Goal: Task Accomplishment & Management: Manage account settings

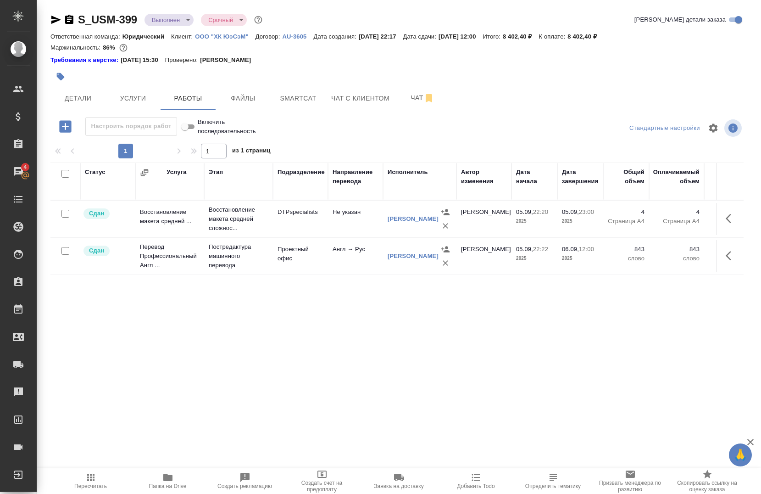
click at [140, 117] on div "Настроить порядок работ" at bounding box center [131, 126] width 92 height 19
click at [86, 100] on span "Детали" at bounding box center [78, 98] width 44 height 11
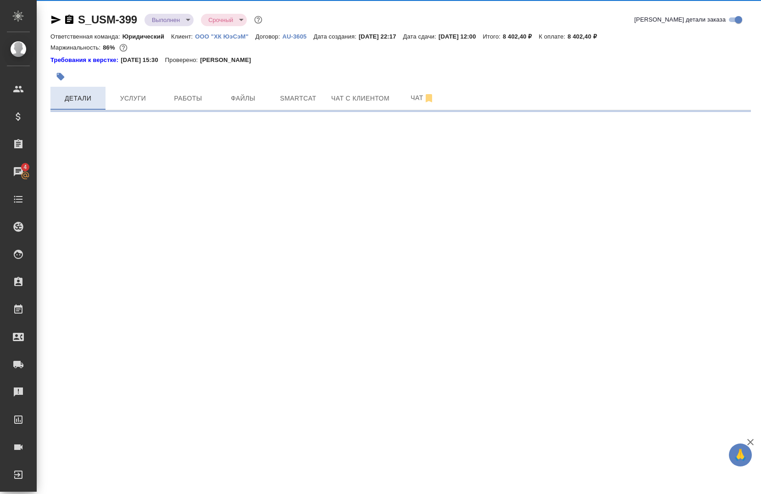
select select "RU"
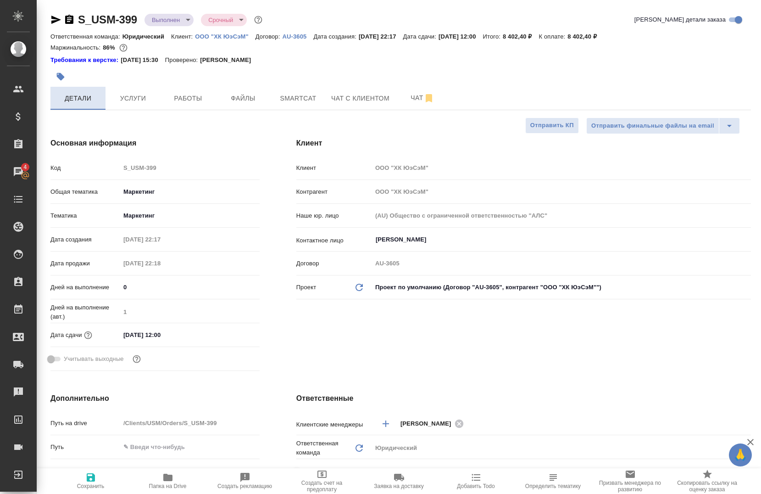
type textarea "x"
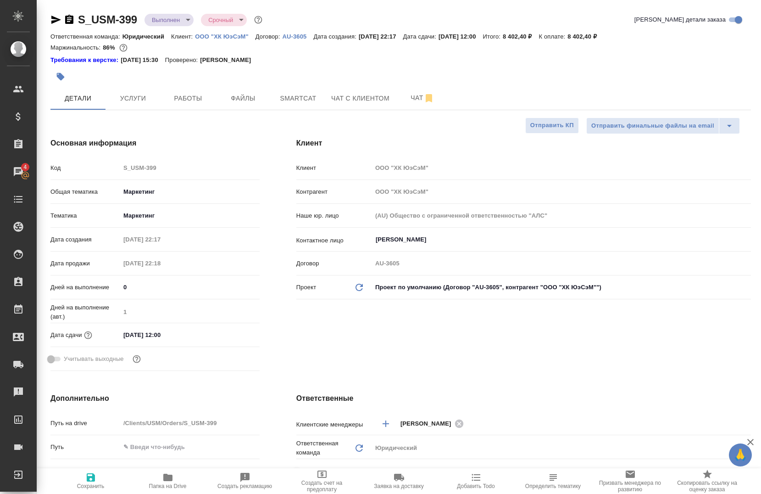
type textarea "x"
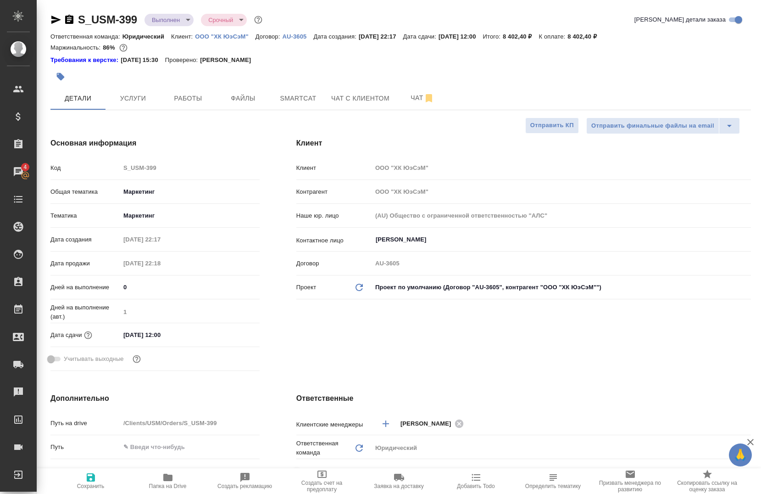
type textarea "x"
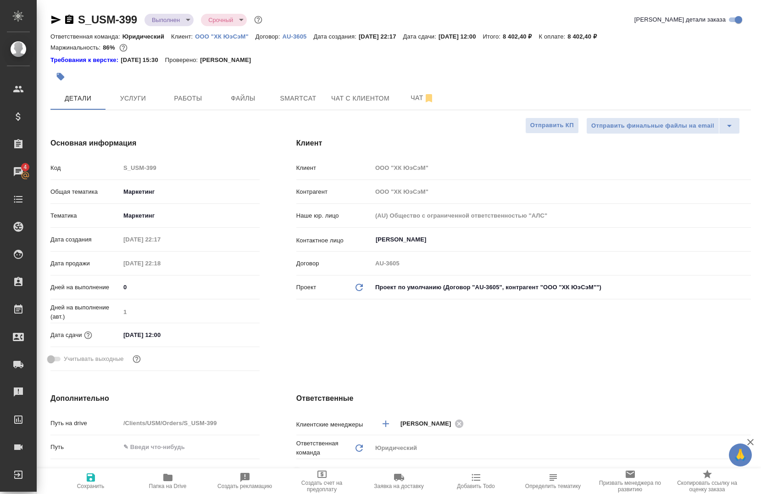
click at [169, 487] on span "Папка на Drive" at bounding box center [168, 486] width 38 height 6
type textarea "x"
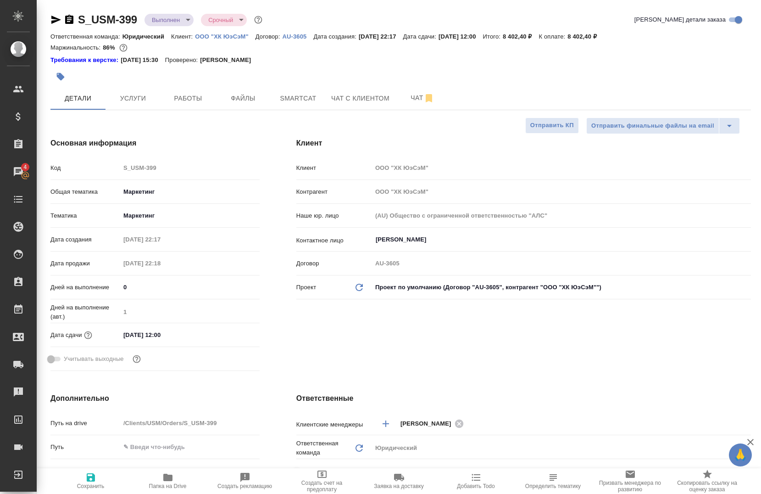
type textarea "x"
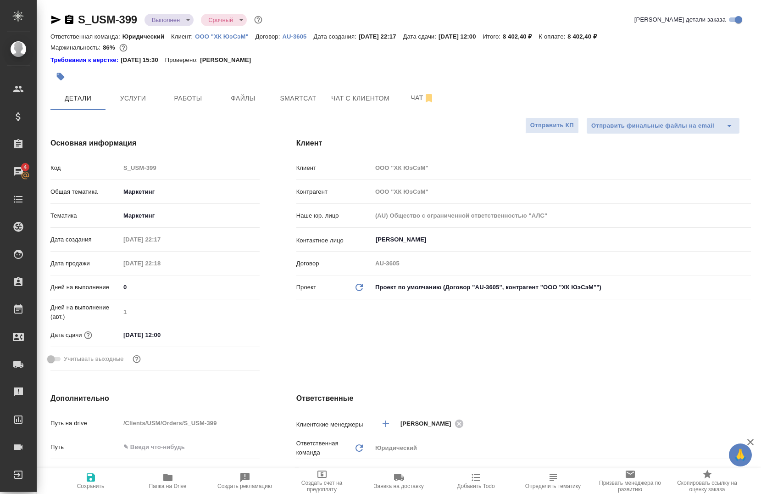
type textarea "x"
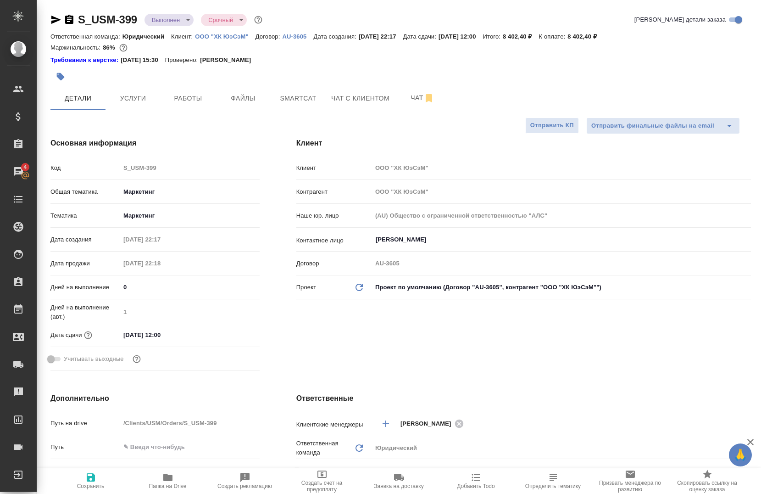
type textarea "x"
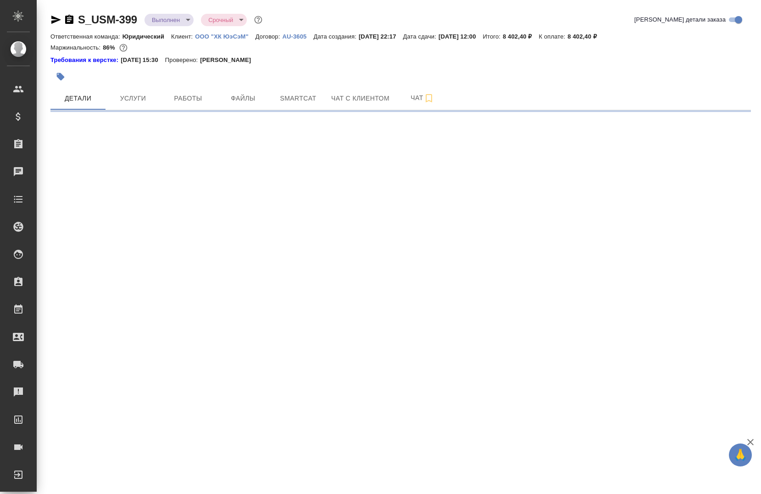
select select "RU"
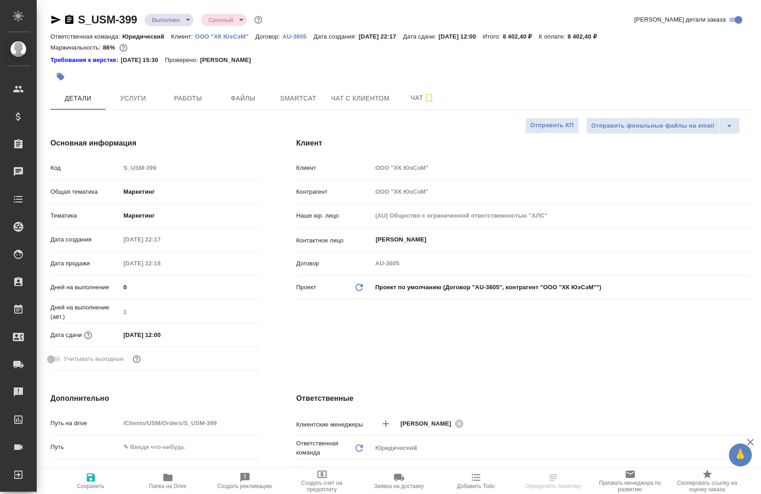
type textarea "x"
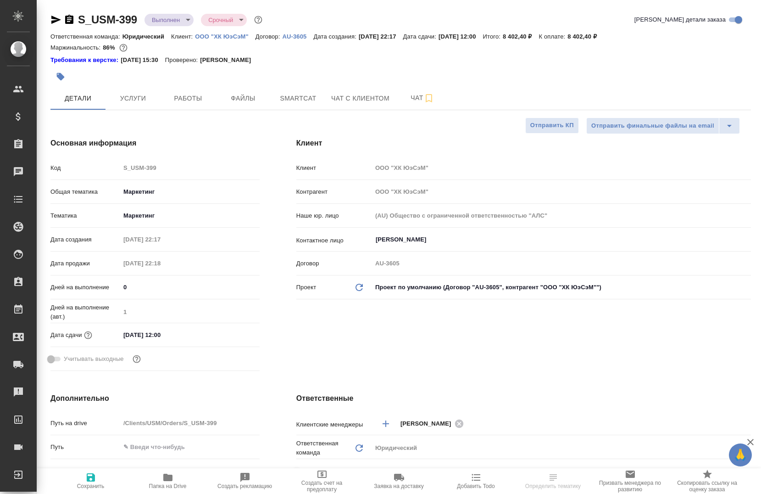
type textarea "x"
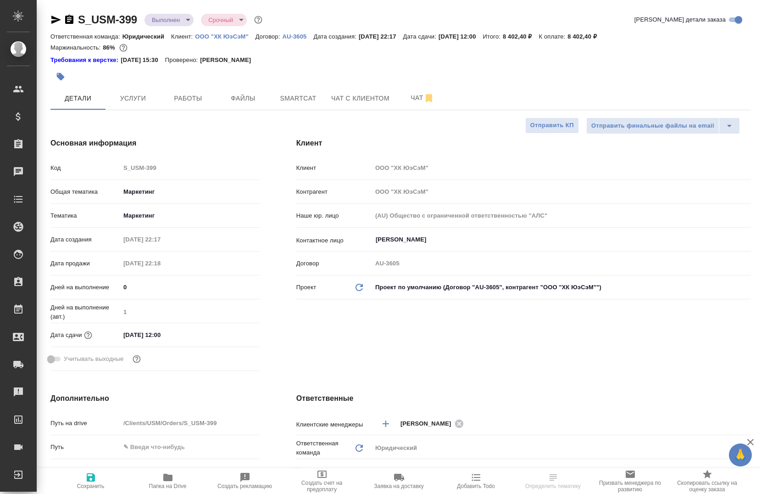
type textarea "x"
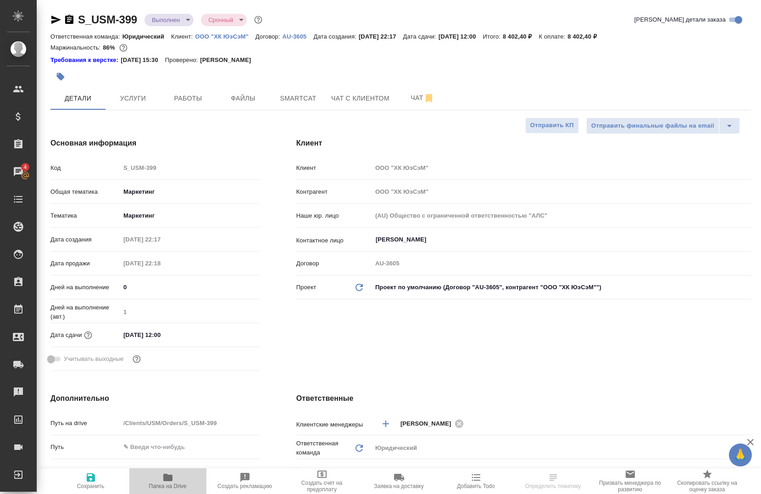
click at [159, 477] on span "Папка на Drive" at bounding box center [168, 480] width 66 height 17
type textarea "x"
select select "RU"
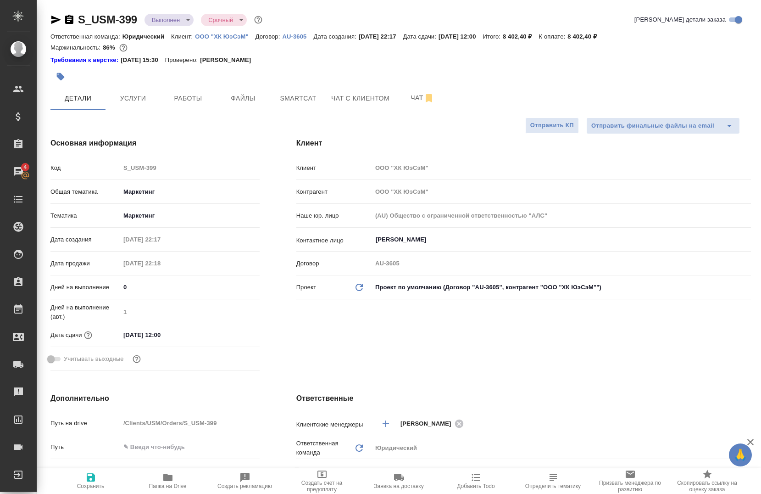
type textarea "x"
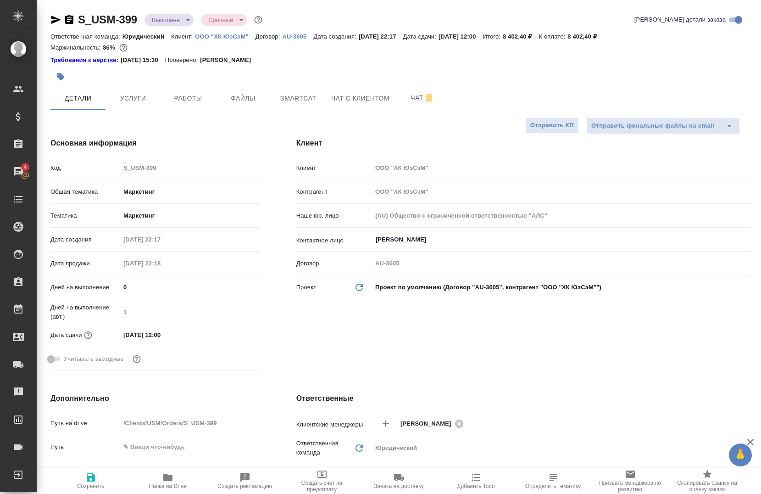
type textarea "x"
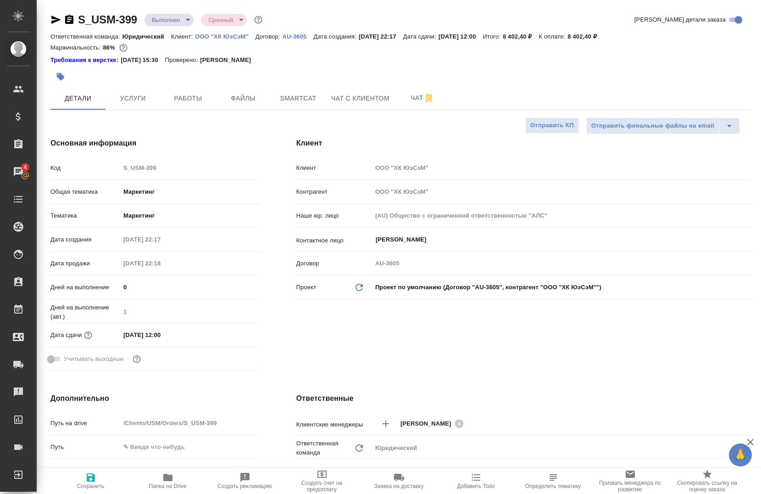
type textarea "x"
click at [139, 97] on span "Услуги" at bounding box center [133, 98] width 44 height 11
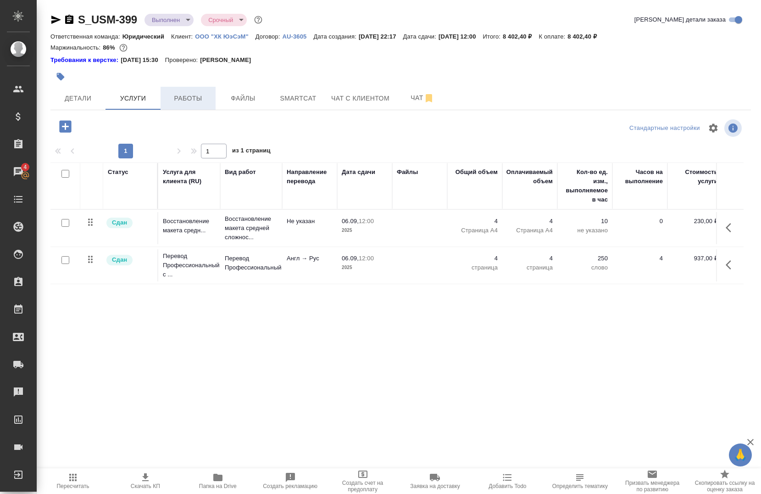
click at [174, 100] on span "Работы" at bounding box center [188, 98] width 44 height 11
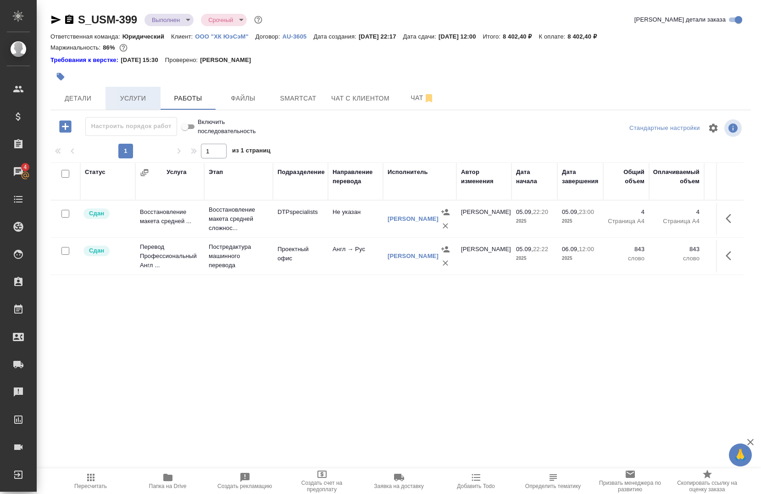
click at [139, 98] on span "Услуги" at bounding box center [133, 98] width 44 height 11
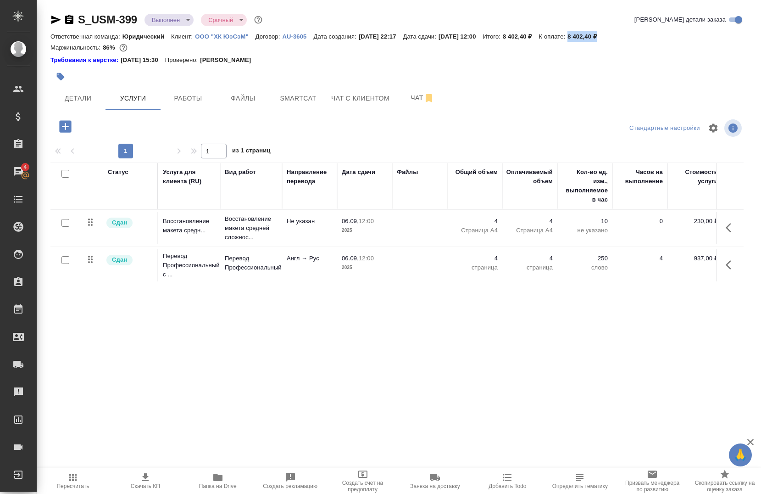
drag, startPoint x: 619, startPoint y: 37, endPoint x: 590, endPoint y: 33, distance: 29.7
click at [590, 33] on div "Ответственная команда: Юридический Клиент: ООО "ХК ЮэСэМ" Договор: AU-3605 Дата…" at bounding box center [400, 36] width 701 height 11
copy p "8 402,40 ₽"
click at [696, 262] on p "937,00 ₽" at bounding box center [695, 258] width 46 height 9
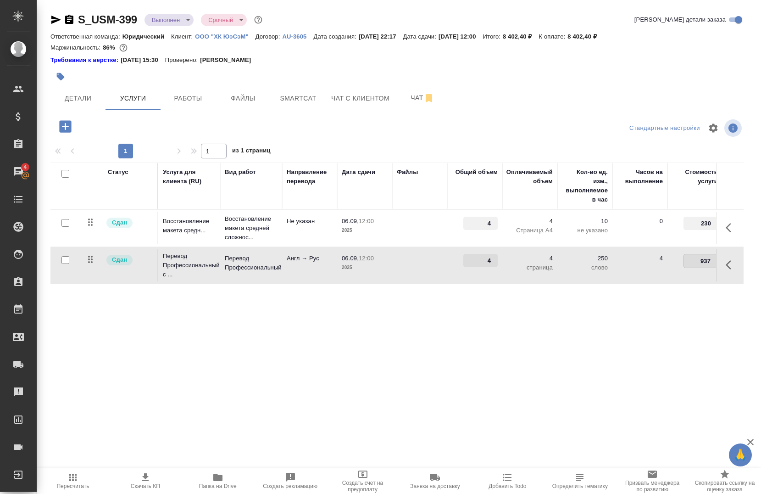
drag, startPoint x: 696, startPoint y: 262, endPoint x: 724, endPoint y: 263, distance: 28.0
click at [724, 263] on tr "Сдан Перевод Профессиональный с ... Перевод Профессиональный Англ → Рус 06.09, …" at bounding box center [482, 265] width 865 height 37
click at [315, 363] on div "S_USM-399 Выполнен completed Срочный urgent Кратко детали заказа Ответственная …" at bounding box center [400, 191] width 711 height 383
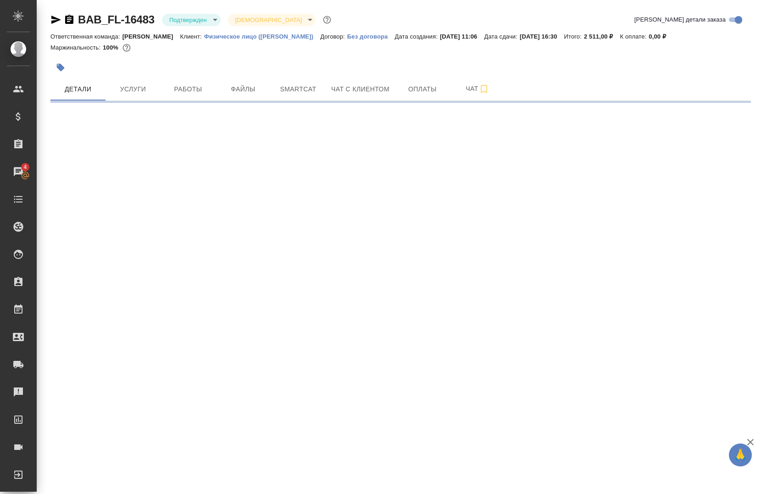
select select "RU"
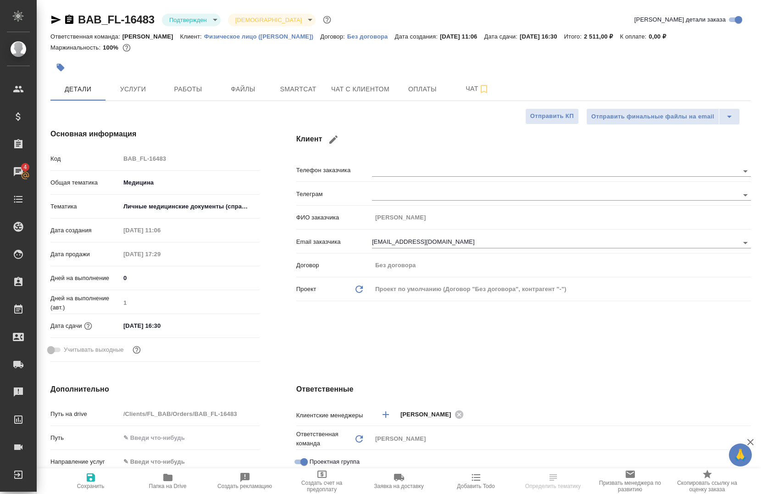
type textarea "x"
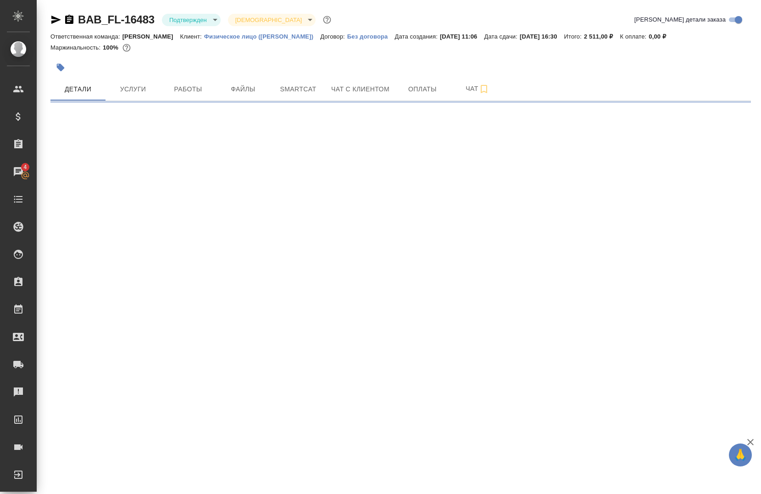
select select "RU"
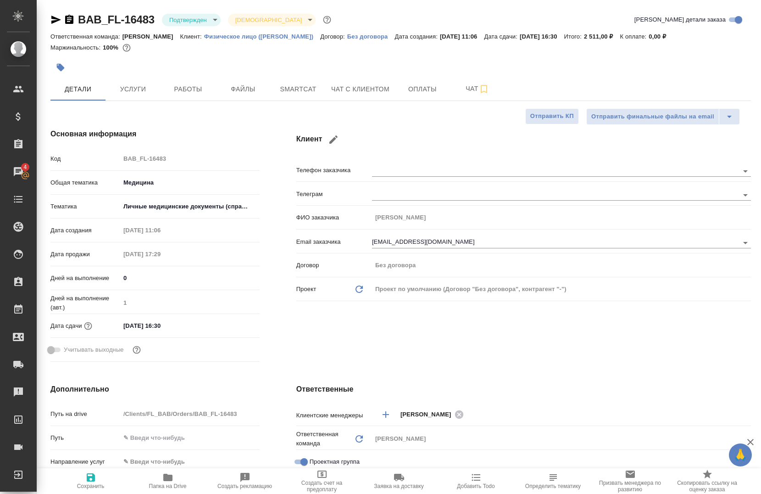
type textarea "x"
click at [217, 28] on div "BAB_FL-16483 Подтвержден confirmed Святая троица holyTrinity Кратко детали зака…" at bounding box center [400, 21] width 701 height 18
click at [214, 26] on body "🙏 .cls-1 fill:#fff; AWATERA Chernova Anna Клиенты Спецификации Заказы 4 Чаты To…" at bounding box center [380, 247] width 761 height 494
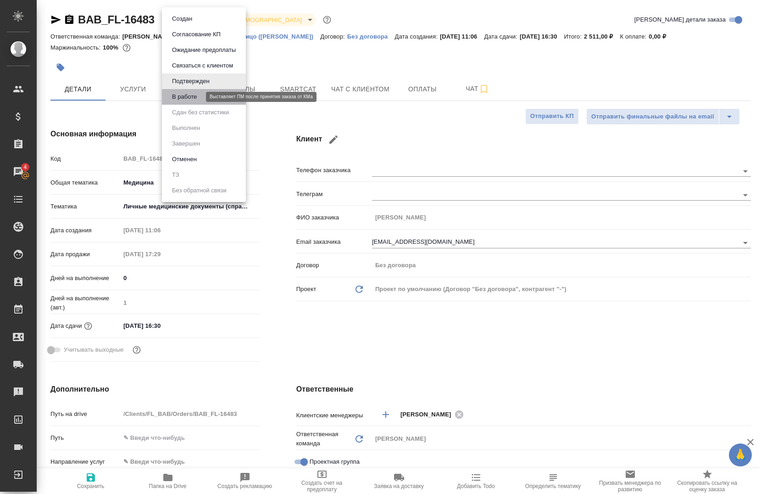
click at [195, 95] on button "В работе" at bounding box center [184, 97] width 30 height 10
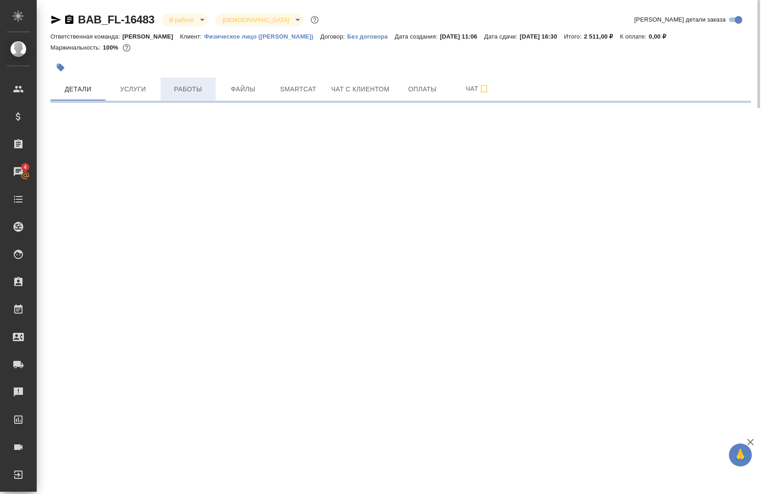
select select "RU"
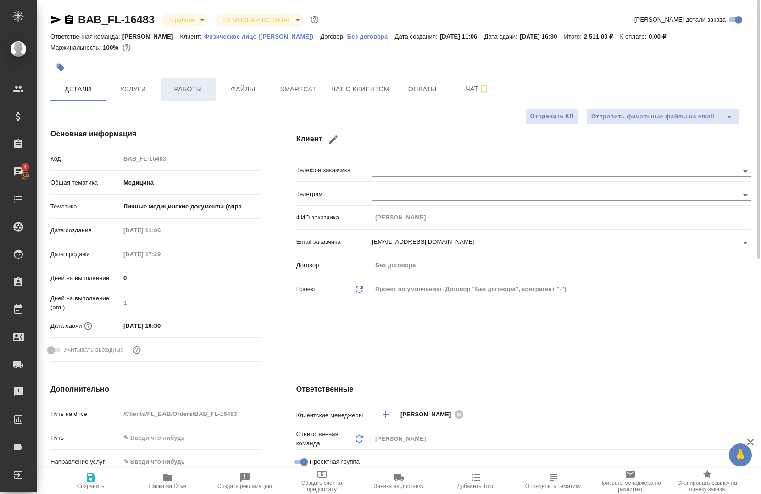
type textarea "x"
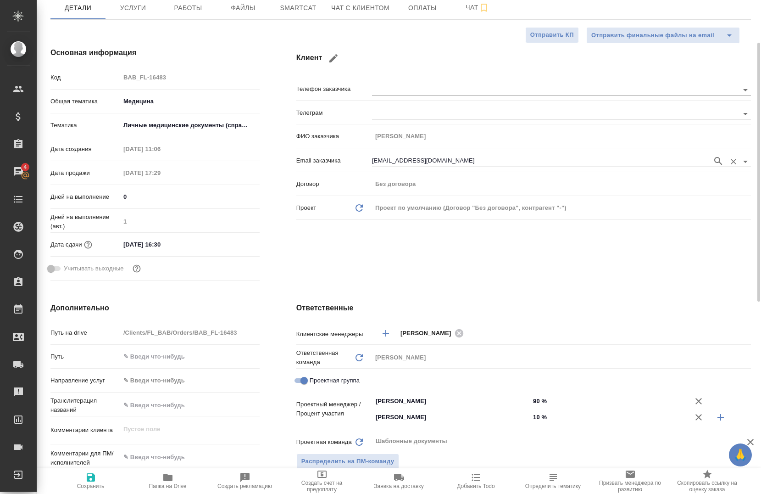
scroll to position [82, 0]
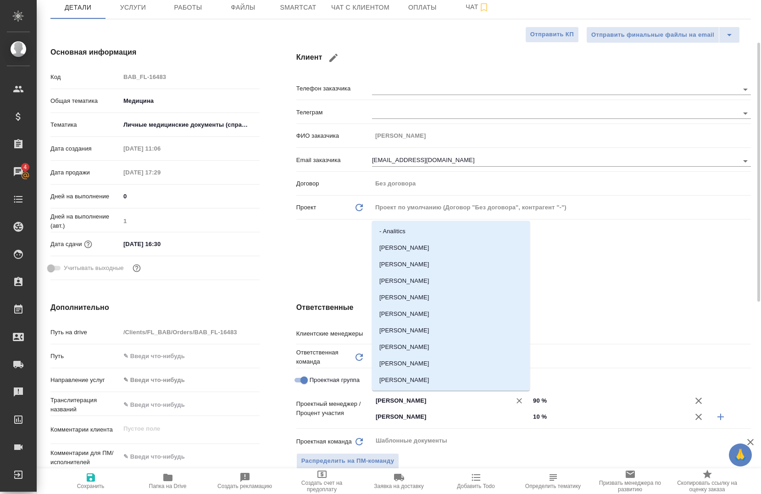
click at [445, 399] on input "Тарабановская Анастасия" at bounding box center [436, 400] width 122 height 11
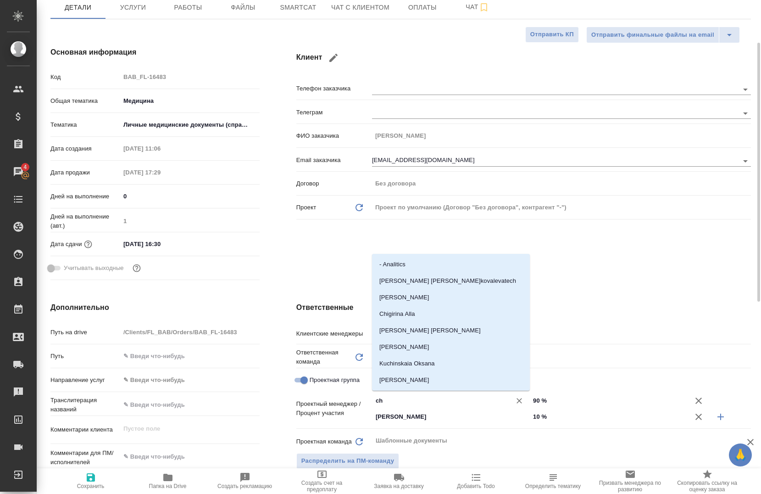
type input "che"
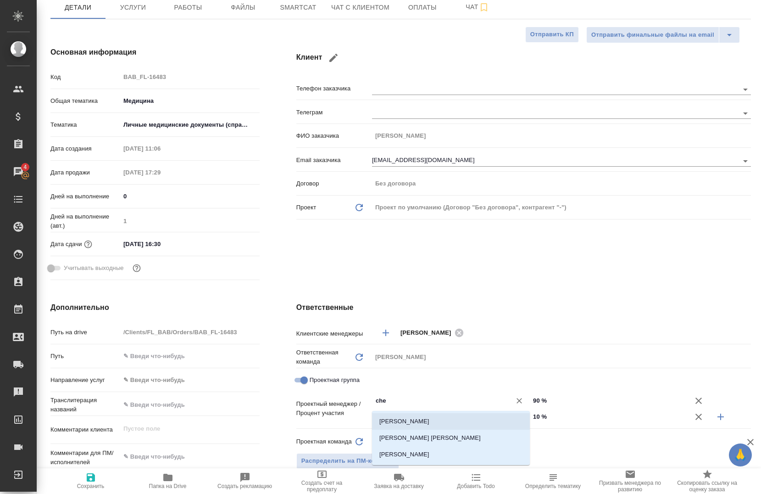
click at [428, 423] on li "[PERSON_NAME]" at bounding box center [451, 421] width 158 height 17
type textarea "x"
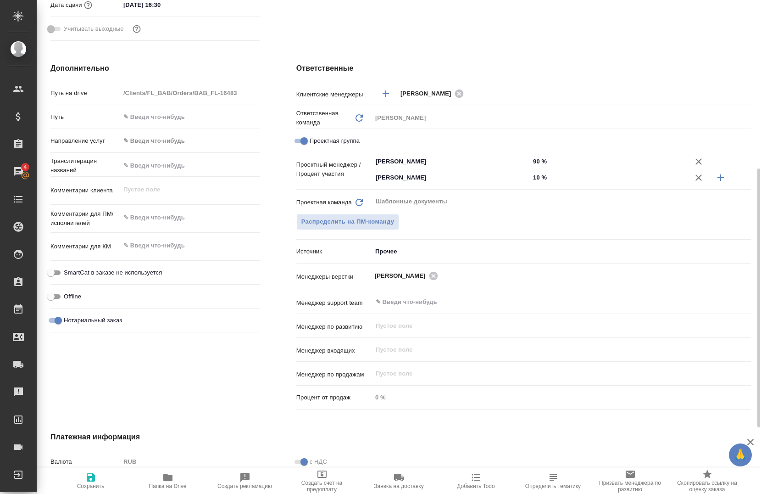
scroll to position [357, 0]
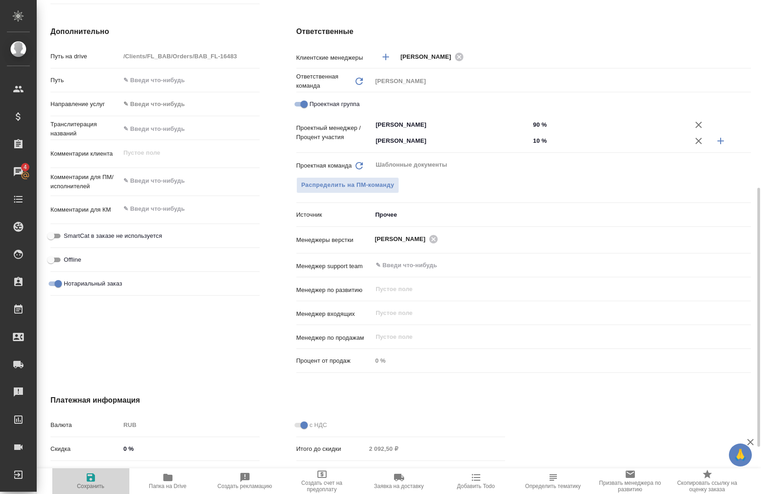
click at [88, 484] on span "Сохранить" at bounding box center [91, 486] width 28 height 6
type textarea "x"
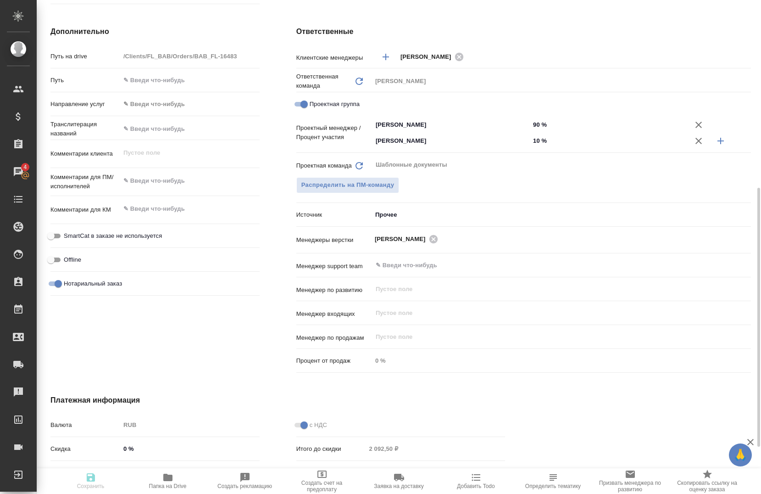
type textarea "x"
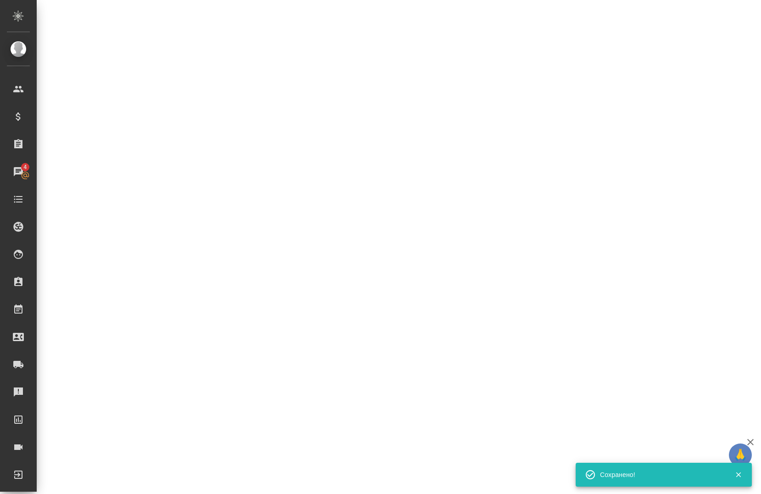
select select "RU"
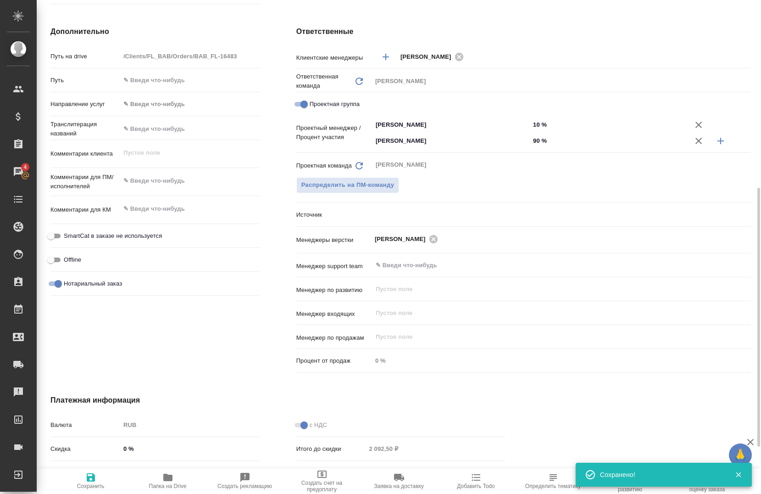
type textarea "x"
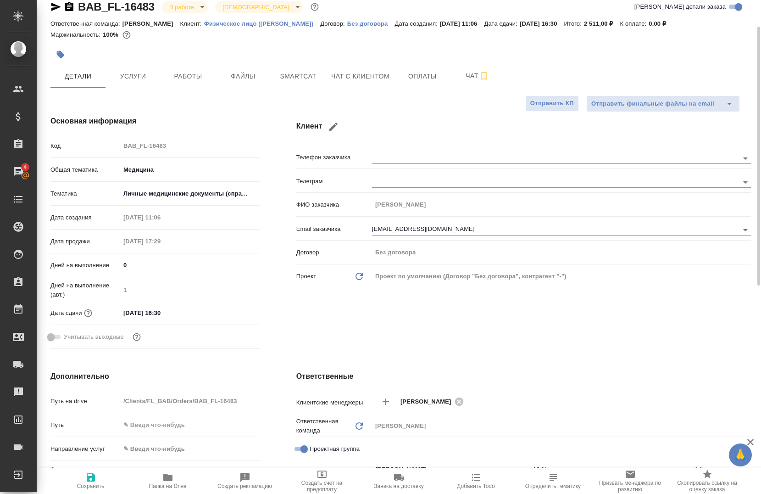
scroll to position [0, 0]
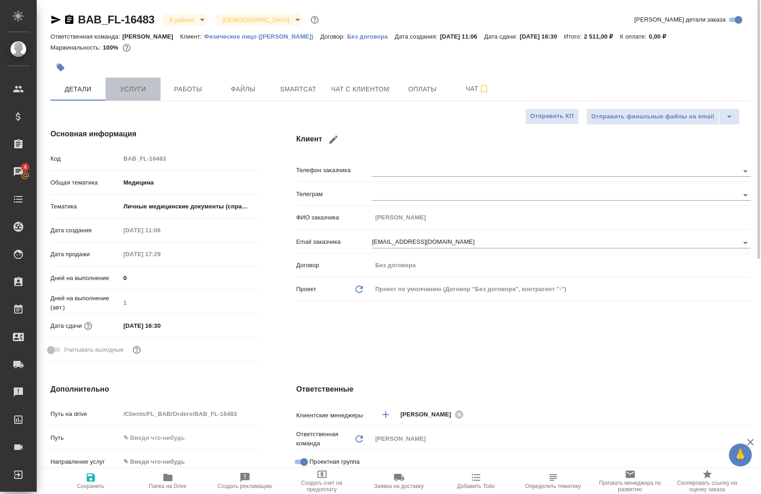
click at [134, 92] on span "Услуги" at bounding box center [133, 89] width 44 height 11
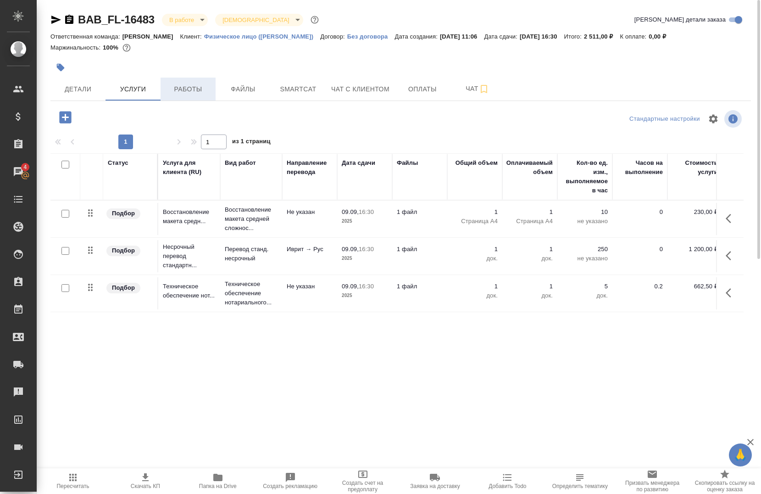
click at [187, 89] on span "Работы" at bounding box center [188, 89] width 44 height 11
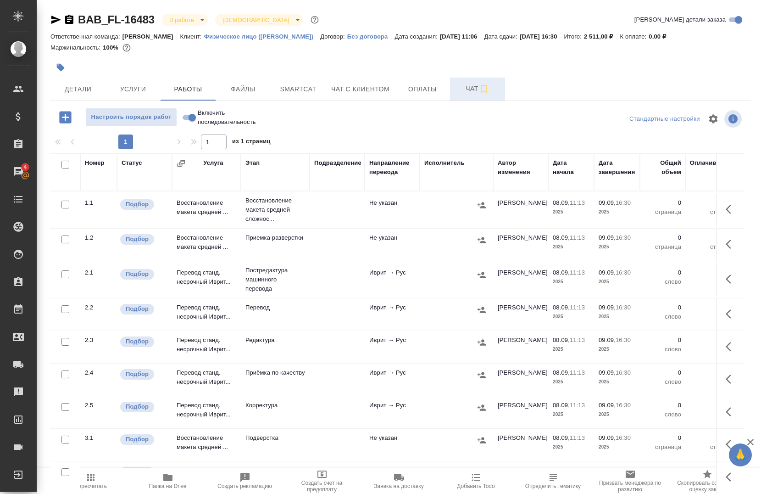
click at [465, 92] on span "Чат" at bounding box center [478, 88] width 44 height 11
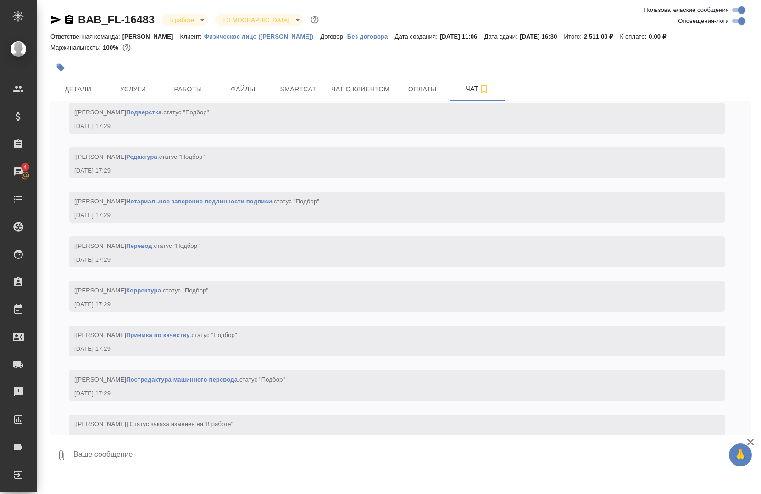
scroll to position [474, 0]
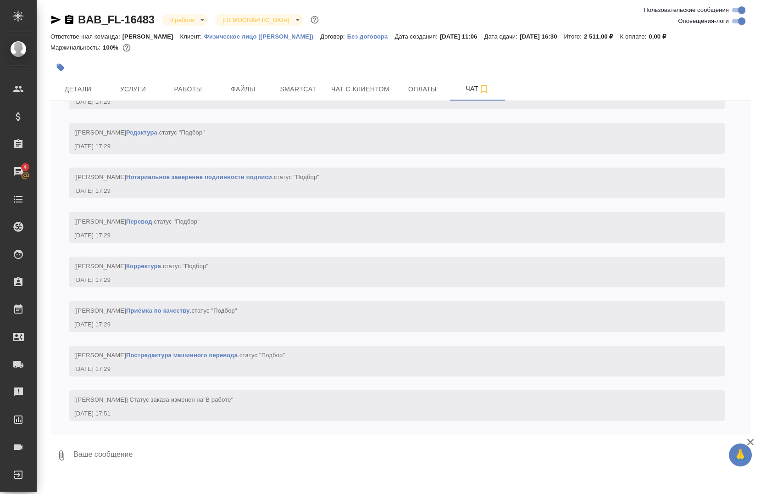
click at [737, 19] on input "Оповещения-логи" at bounding box center [741, 21] width 33 height 11
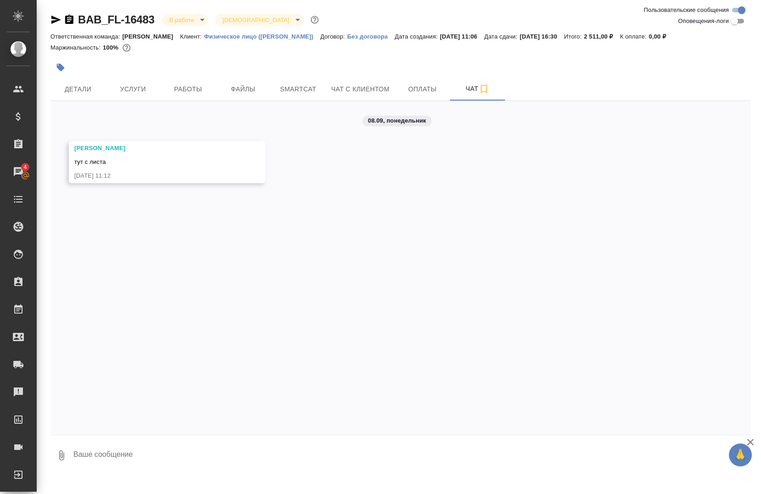
scroll to position [0, 0]
click at [737, 19] on input "Оповещения-логи" at bounding box center [734, 21] width 33 height 11
checkbox input "true"
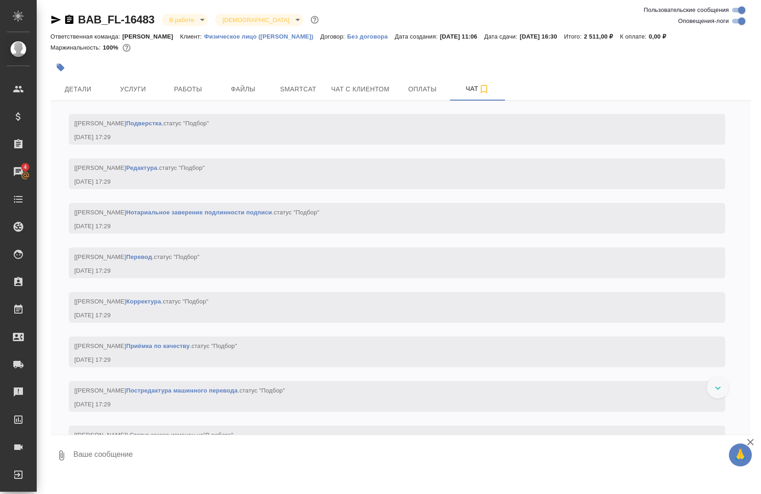
scroll to position [474, 0]
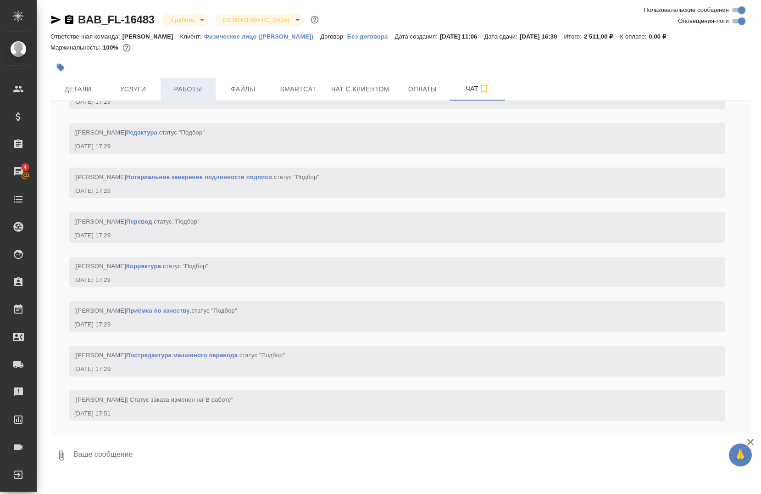
click at [195, 82] on button "Работы" at bounding box center [188, 89] width 55 height 23
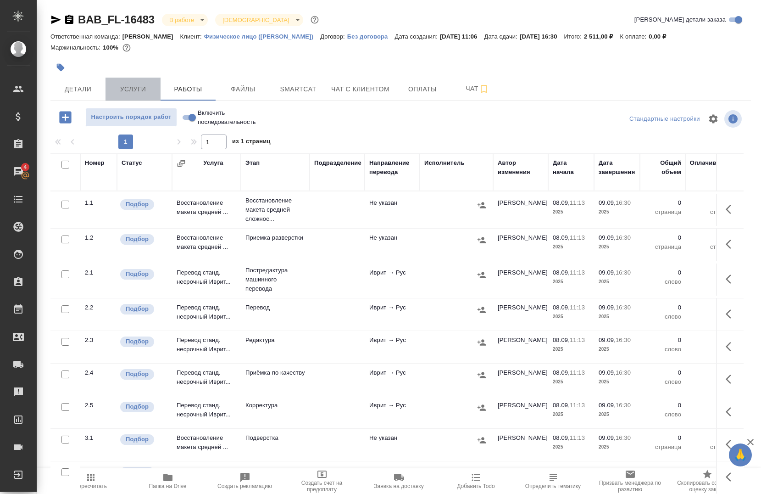
click at [134, 84] on span "Услуги" at bounding box center [133, 89] width 44 height 11
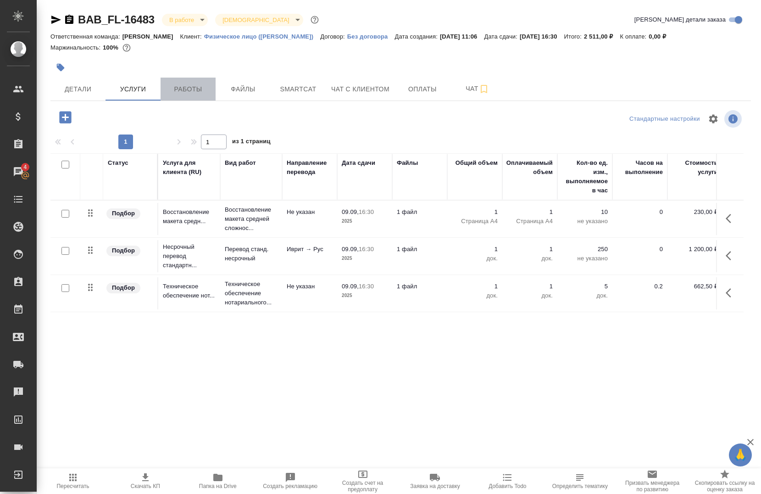
click at [188, 98] on button "Работы" at bounding box center [188, 89] width 55 height 23
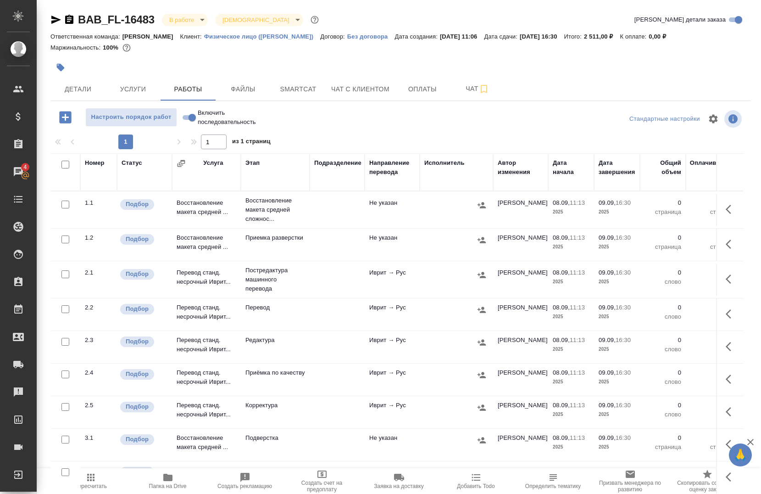
click at [173, 476] on icon "button" at bounding box center [167, 477] width 11 height 11
click at [729, 206] on icon "button" at bounding box center [731, 209] width 11 height 11
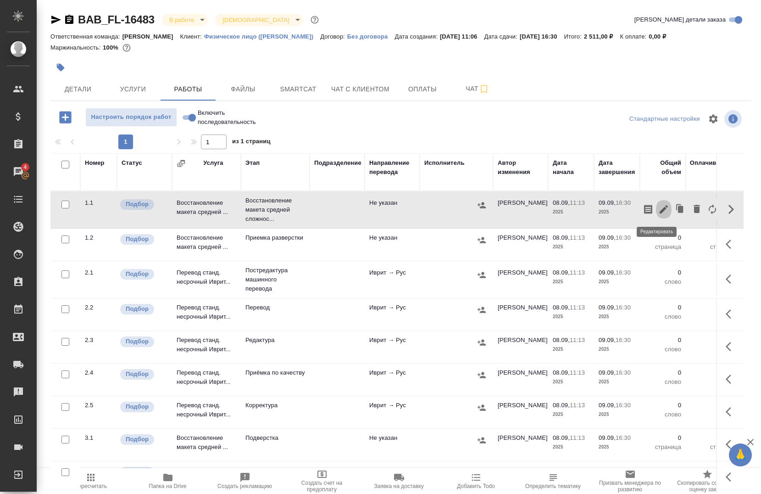
click at [658, 213] on icon "button" at bounding box center [663, 209] width 11 height 11
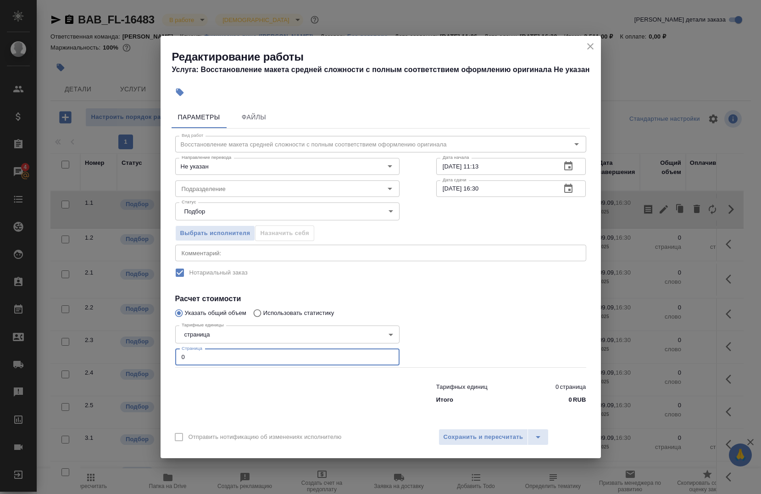
click at [213, 350] on input "0" at bounding box center [287, 357] width 224 height 17
type input "1"
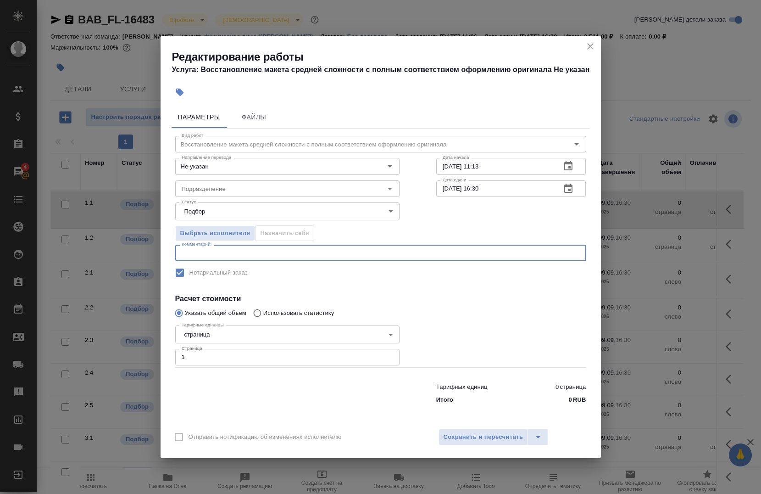
click at [234, 251] on textarea at bounding box center [381, 253] width 398 height 7
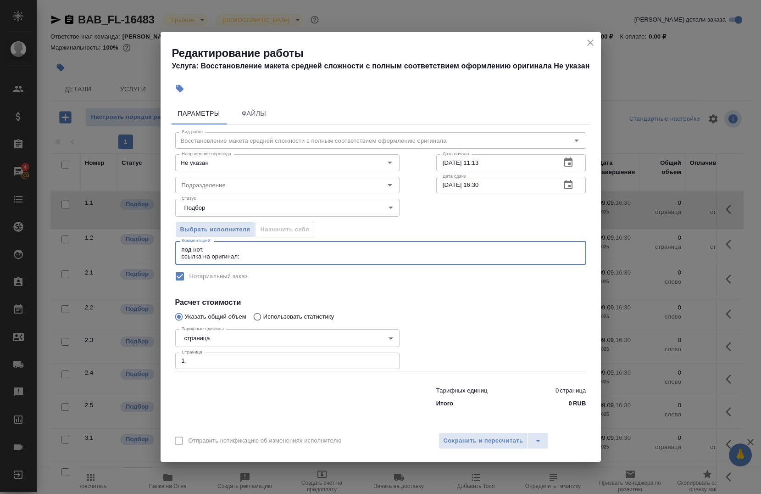
paste textarea "https://drive.awatera.com/s/BTRrjDZ8bBeq9H9"
click at [232, 191] on div "Подразделение" at bounding box center [287, 185] width 224 height 17
type textarea "под нот. ссылка на оригинал: https://drive.awatera.com/s/BTRrjDZ8bBeq9H9"
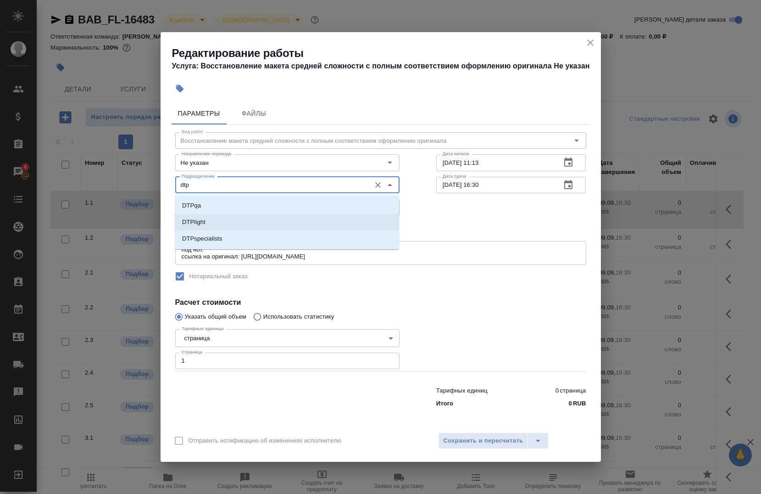
click at [225, 214] on li "DTPlight" at bounding box center [287, 222] width 224 height 17
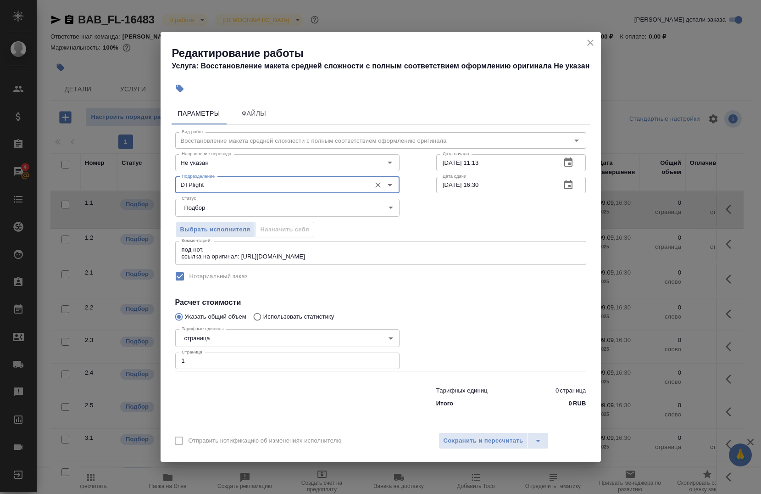
type input "DTPlight"
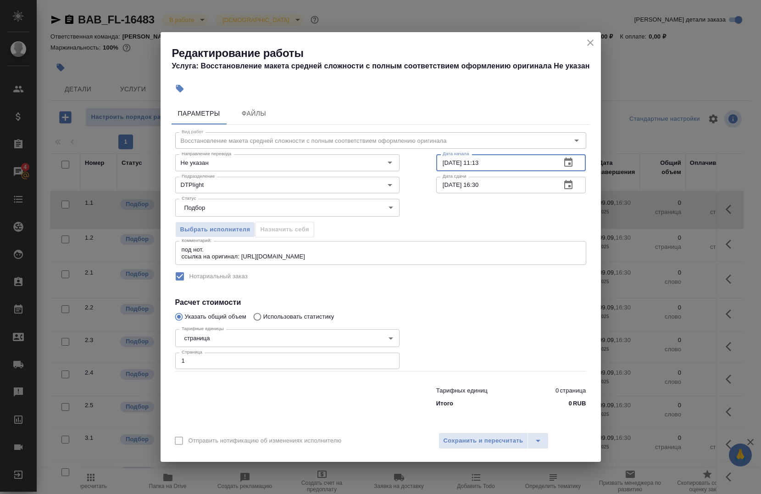
click at [484, 163] on input "08.09.2025 11:13" at bounding box center [495, 162] width 118 height 17
click at [490, 163] on input "08.09.2025 11:13" at bounding box center [495, 162] width 118 height 17
type input "08.09.2025 18:00"
click at [489, 180] on input "09.09.2025 16:30" at bounding box center [495, 185] width 118 height 17
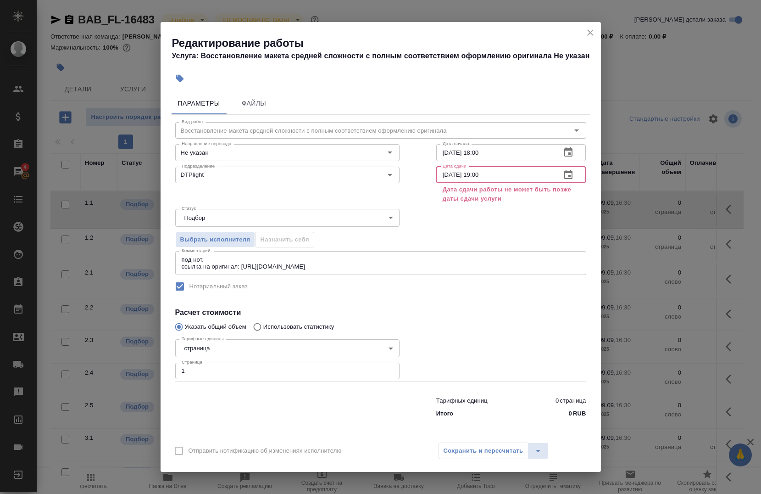
click at [449, 175] on input "09.09.2025 19:00" at bounding box center [495, 175] width 118 height 17
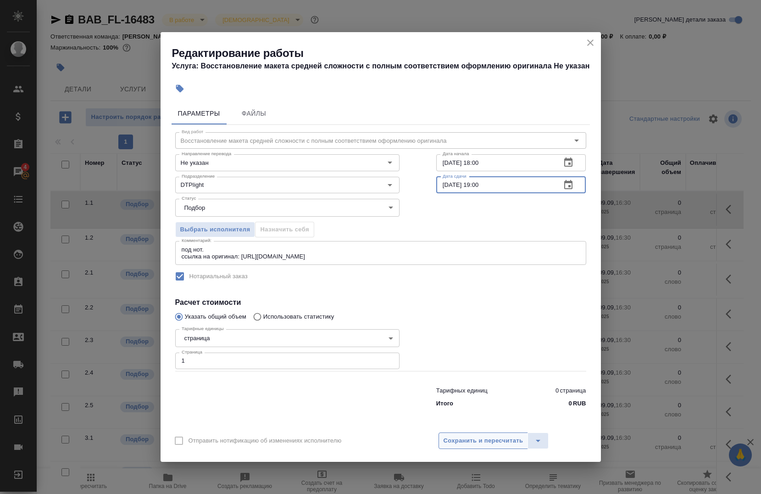
type input "08.09.2025 19:00"
click at [462, 435] on span "Сохранить и пересчитать" at bounding box center [484, 440] width 80 height 11
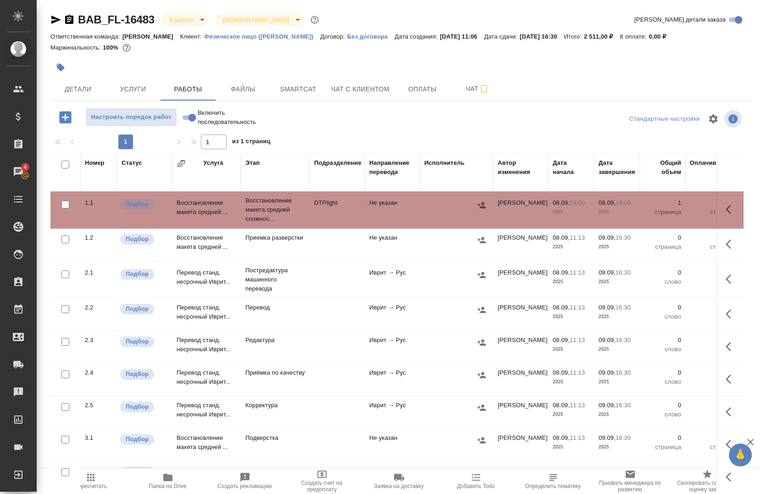
drag, startPoint x: 710, startPoint y: 206, endPoint x: 716, endPoint y: 208, distance: 6.2
click at [716, 207] on td at bounding box center [730, 210] width 28 height 32
click at [726, 208] on icon "button" at bounding box center [731, 209] width 11 height 11
click at [646, 206] on icon "button" at bounding box center [648, 209] width 8 height 9
